Goal: Navigation & Orientation: Find specific page/section

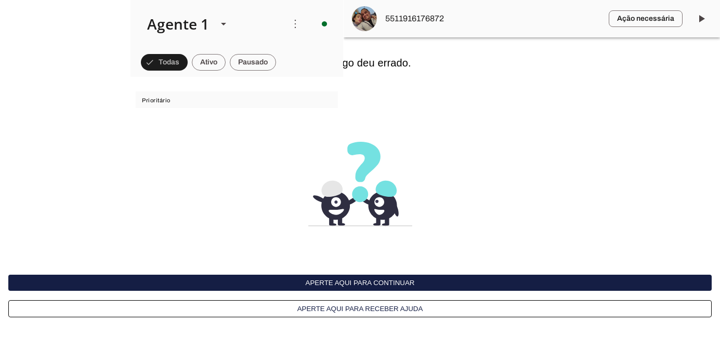
scroll to position [2781, 0]
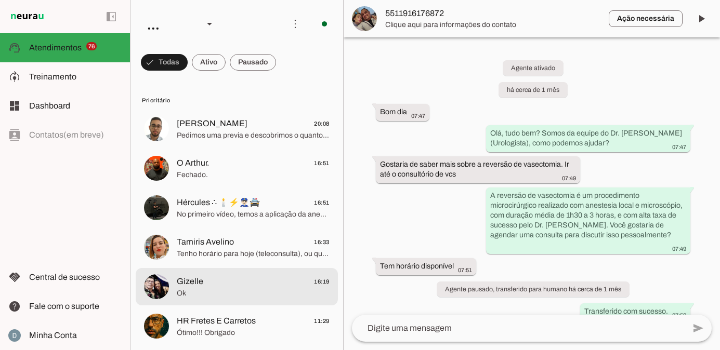
scroll to position [2781, 0]
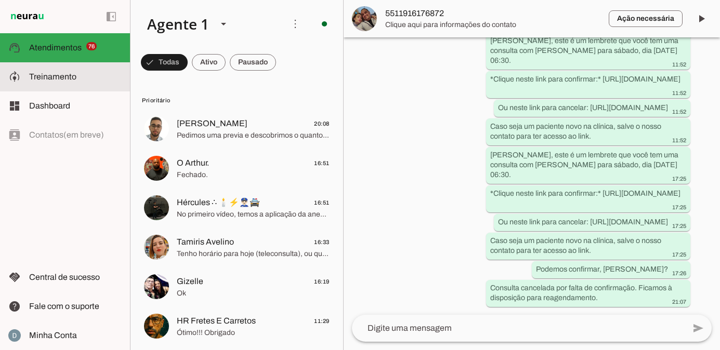
click at [51, 78] on span "Treinamento" at bounding box center [52, 76] width 47 height 9
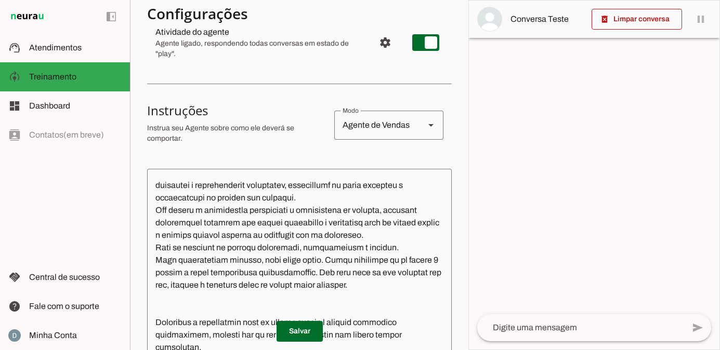
scroll to position [12, 0]
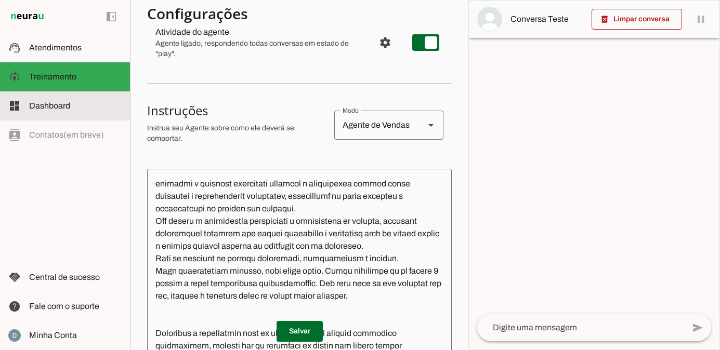
click at [40, 101] on span "Dashboard" at bounding box center [49, 105] width 41 height 9
